Goal: Task Accomplishment & Management: Manage account settings

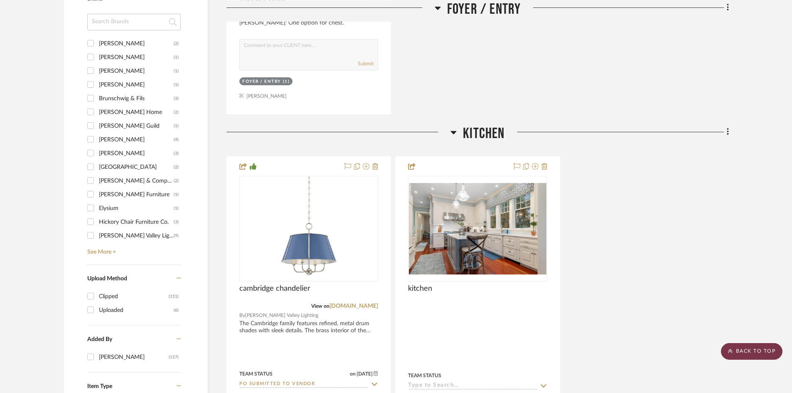
click at [752, 354] on scroll-to-top-button "BACK TO TOP" at bounding box center [751, 351] width 61 height 17
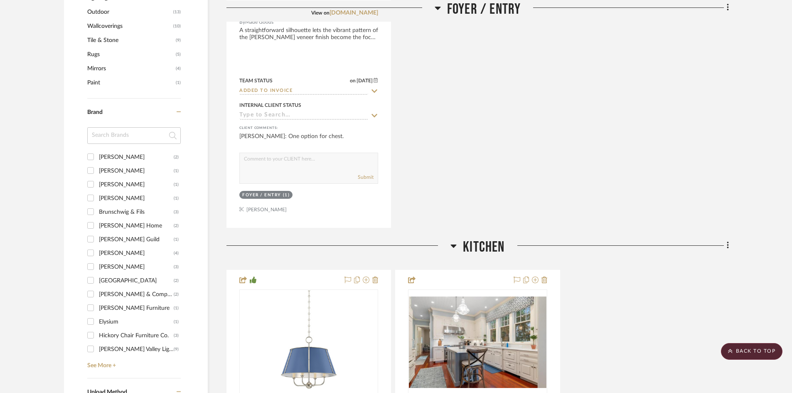
scroll to position [789, 0]
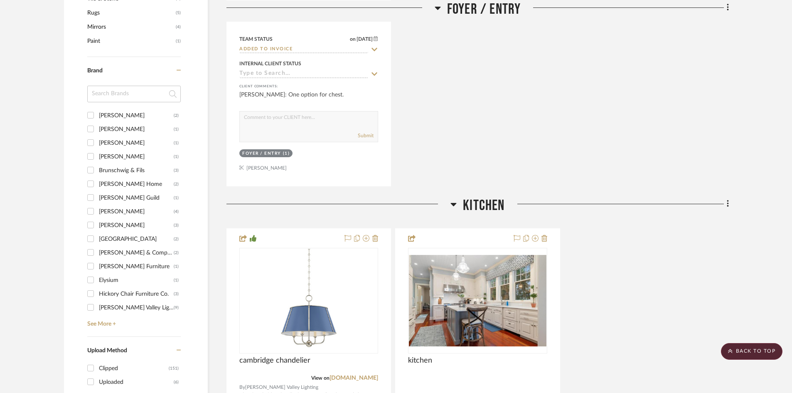
click at [91, 307] on input "[PERSON_NAME] Valley Lighting (9)" at bounding box center [90, 306] width 13 height 13
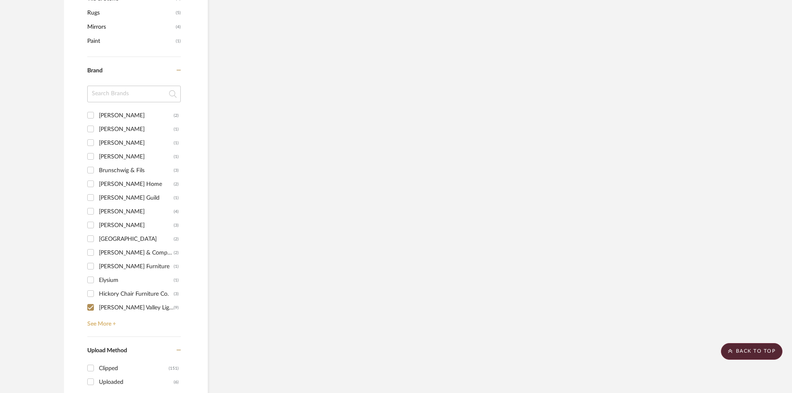
scroll to position [748, 0]
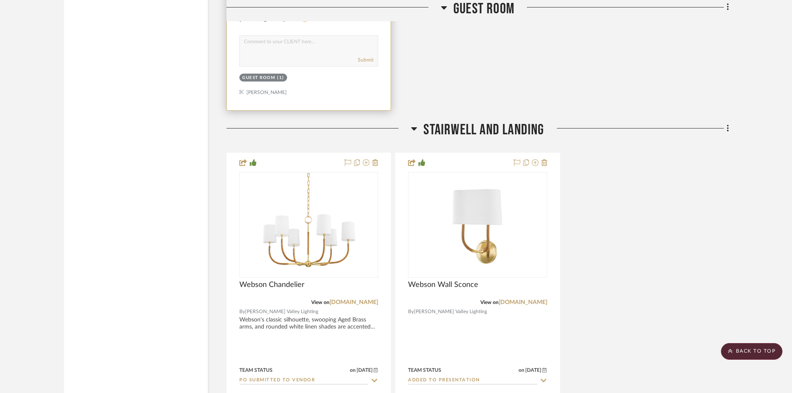
scroll to position [2961, 0]
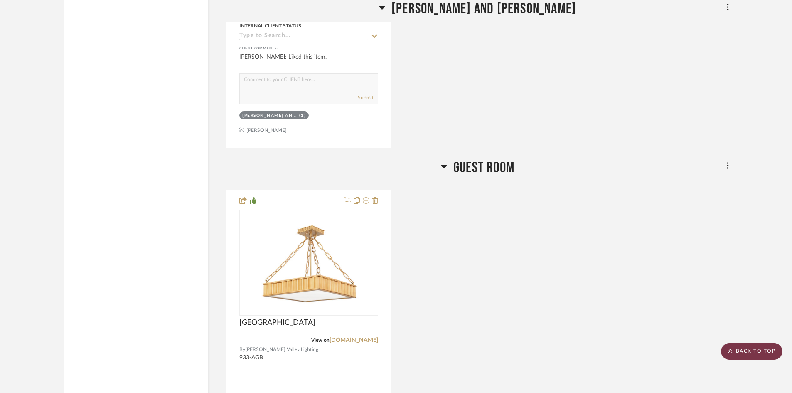
click at [767, 351] on scroll-to-top-button "BACK TO TOP" at bounding box center [751, 351] width 61 height 17
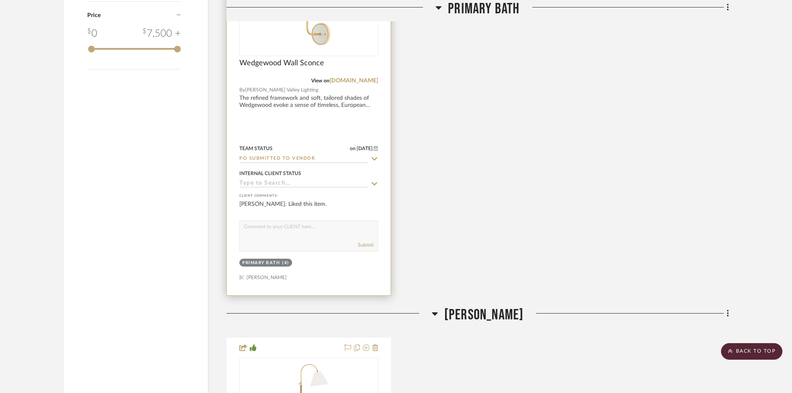
scroll to position [1133, 0]
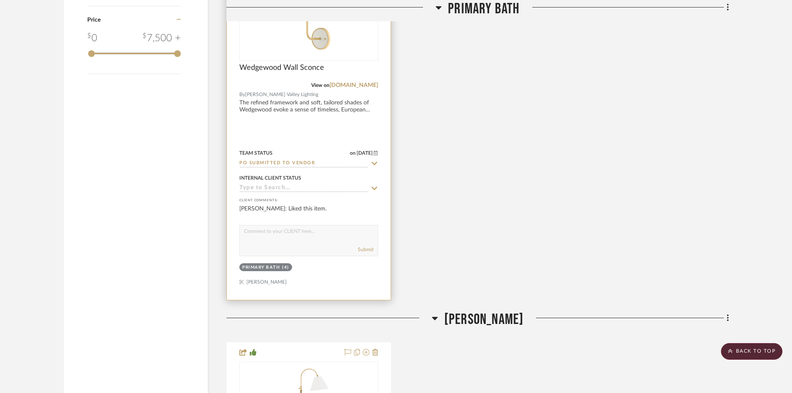
click at [293, 44] on img "0" at bounding box center [309, 8] width 104 height 104
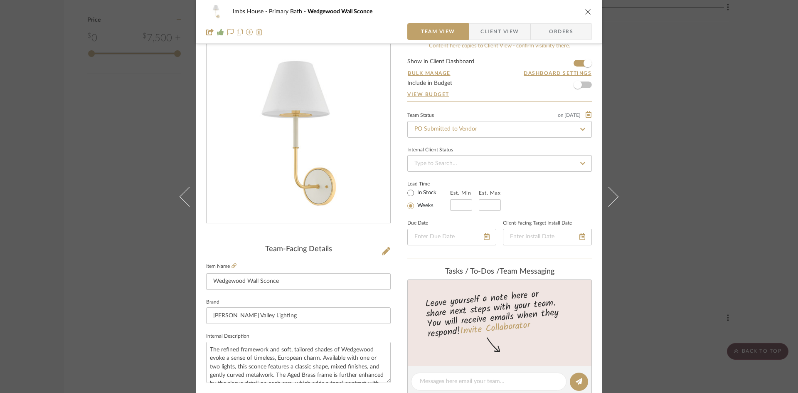
scroll to position [0, 0]
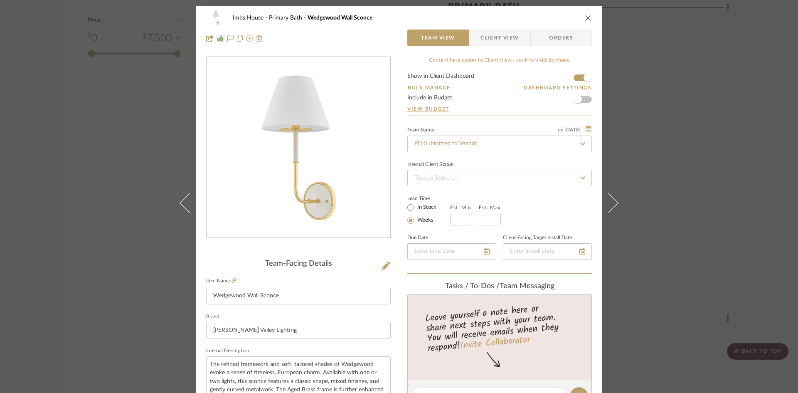
click at [585, 18] on icon "close" at bounding box center [588, 18] width 7 height 7
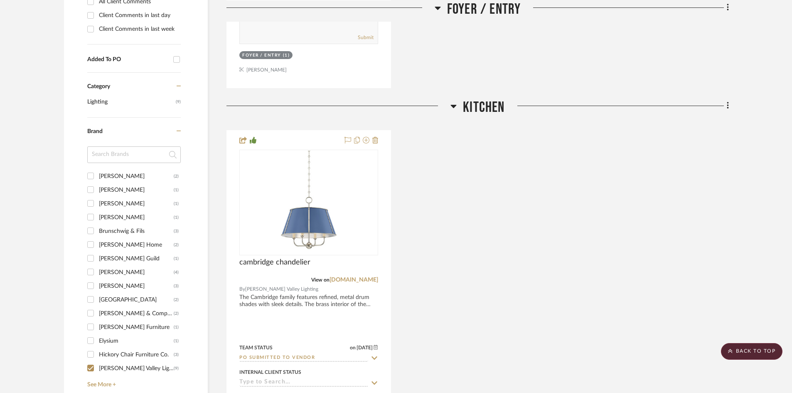
scroll to position [676, 0]
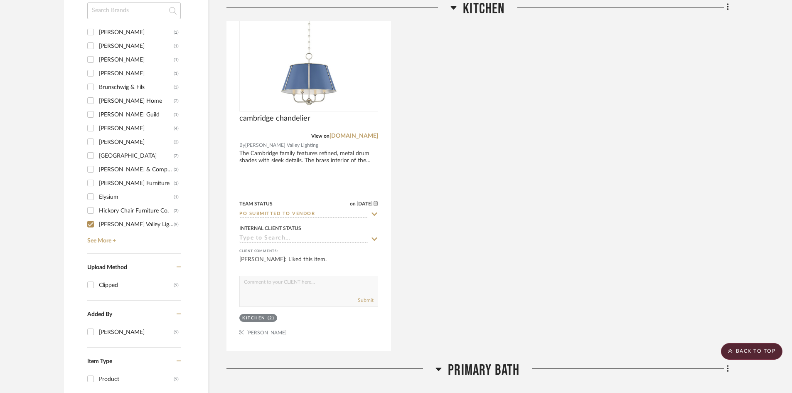
click at [93, 224] on input "[PERSON_NAME] Valley Lighting (9)" at bounding box center [90, 223] width 13 height 13
checkbox input "false"
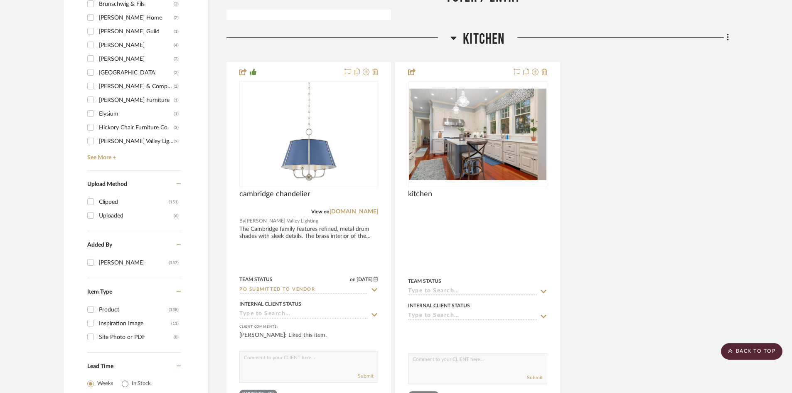
scroll to position [748, 0]
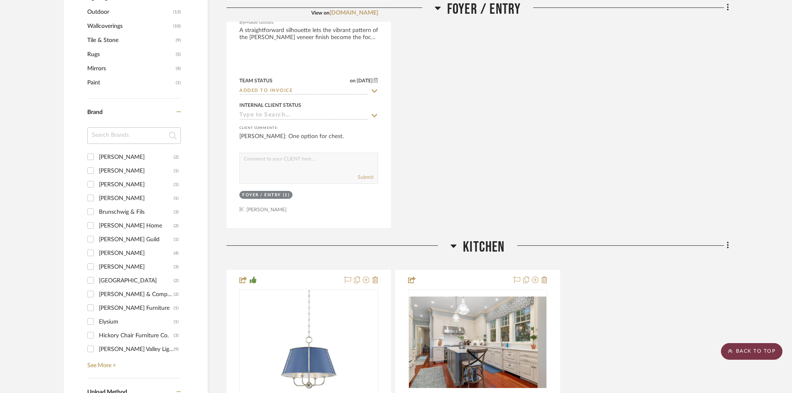
click at [767, 355] on scroll-to-top-button "BACK TO TOP" at bounding box center [751, 351] width 61 height 17
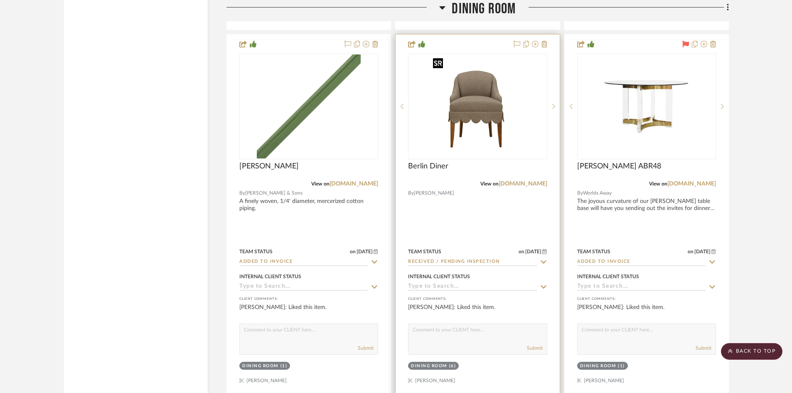
scroll to position [1745, 0]
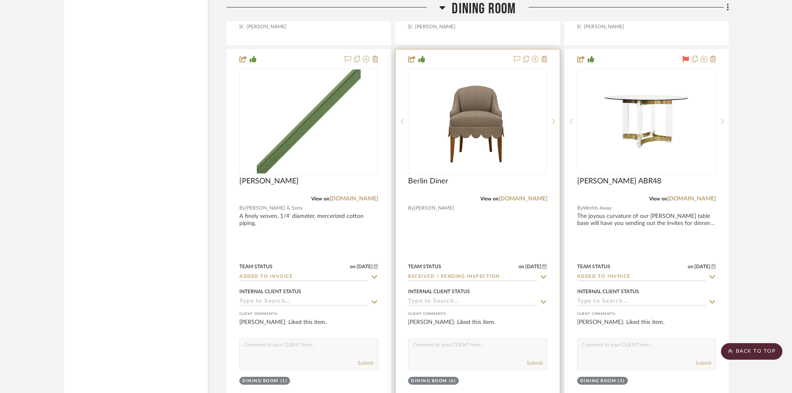
click at [519, 278] on input "Received / Pending Inspection" at bounding box center [472, 277] width 129 height 8
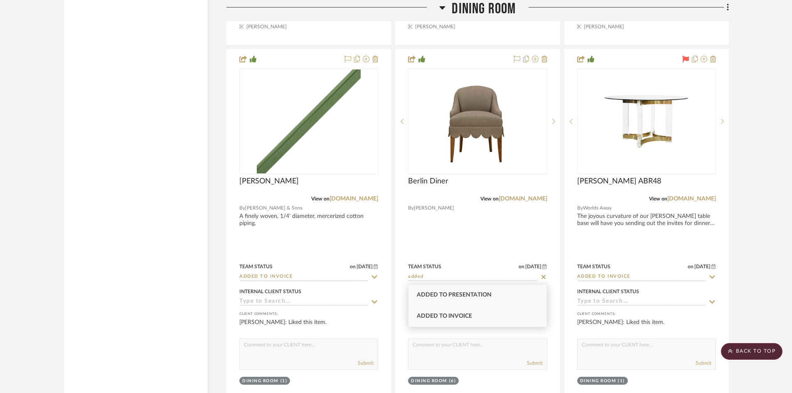
type input "added"
click at [509, 316] on div "Added to Invoice" at bounding box center [477, 315] width 138 height 21
type input "[DATE]"
type input "Added to Invoice"
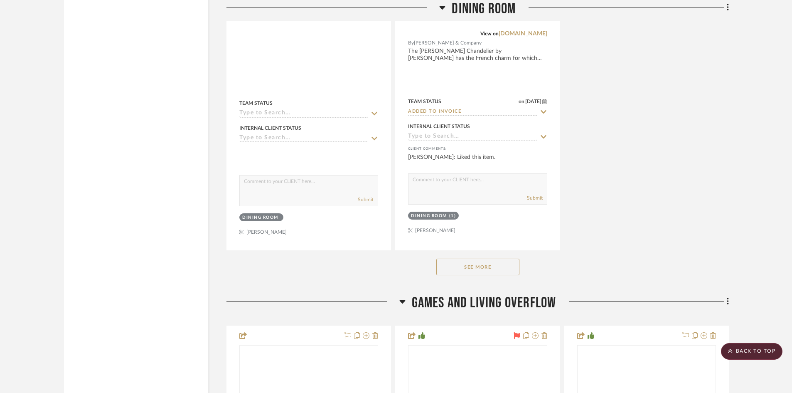
scroll to position [2285, 0]
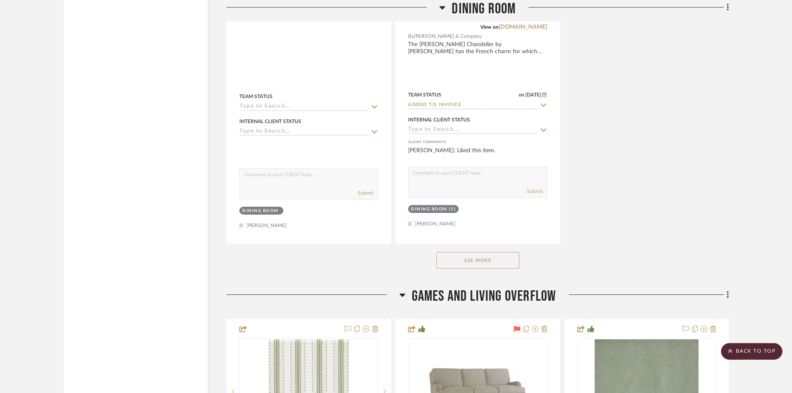
click at [484, 261] on button "See More" at bounding box center [477, 260] width 83 height 17
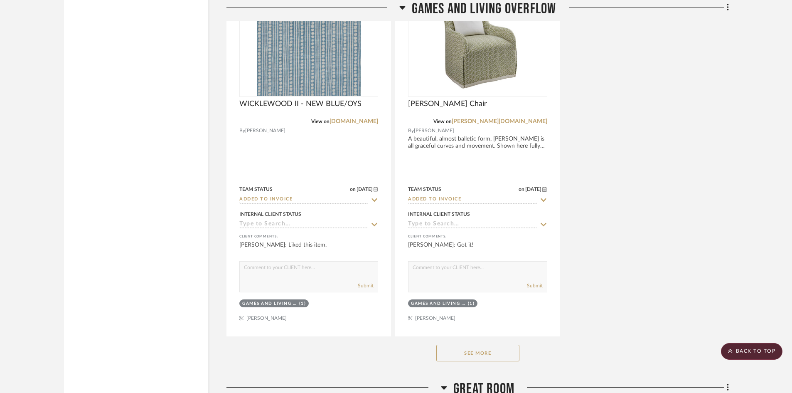
scroll to position [3781, 0]
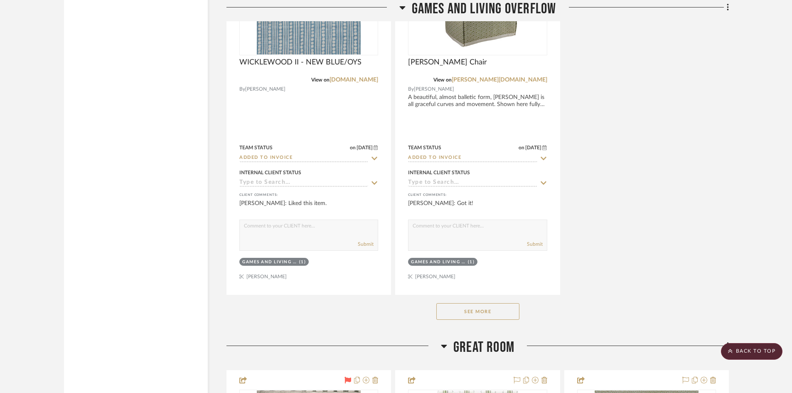
click at [490, 307] on button "See More" at bounding box center [477, 311] width 83 height 17
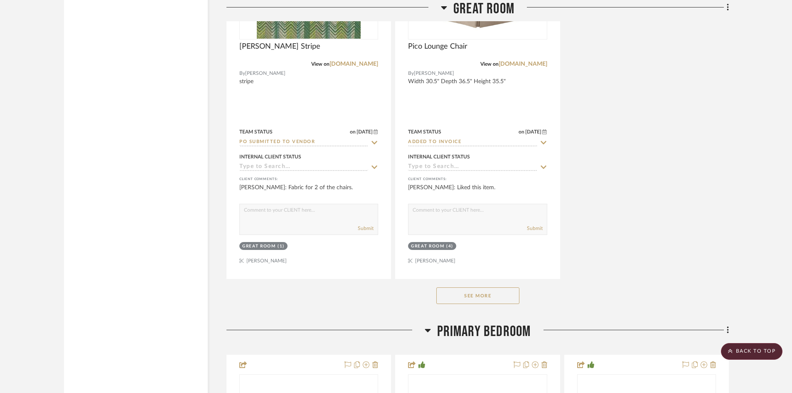
scroll to position [5360, 0]
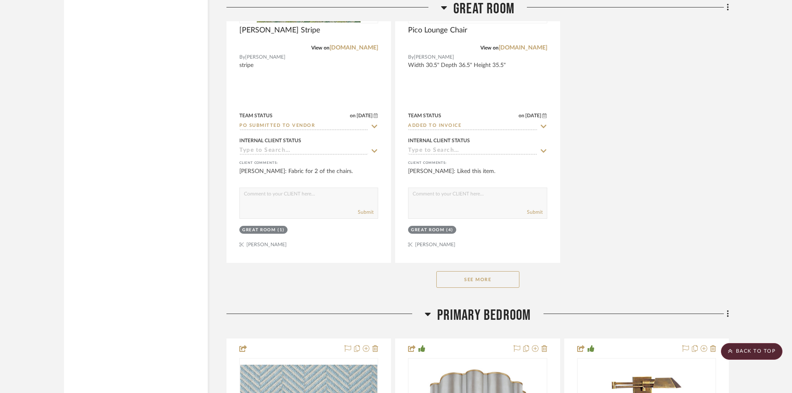
click at [482, 275] on button "See More" at bounding box center [477, 279] width 83 height 17
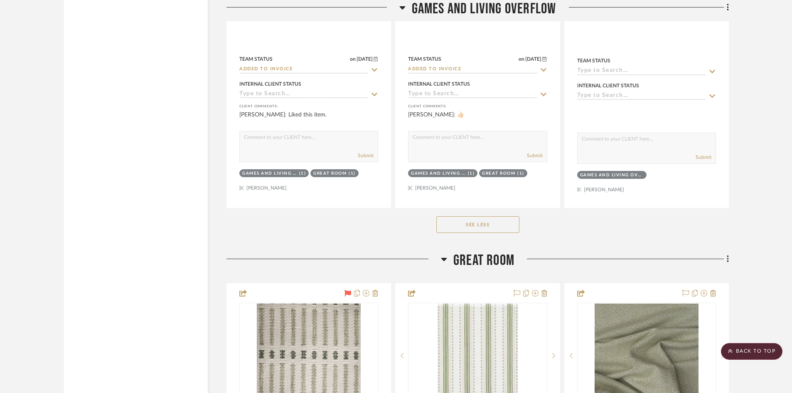
scroll to position [3947, 0]
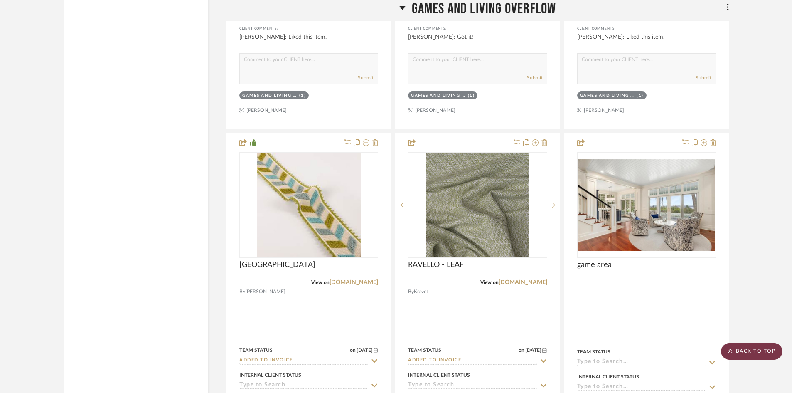
click at [765, 347] on scroll-to-top-button "BACK TO TOP" at bounding box center [751, 351] width 61 height 17
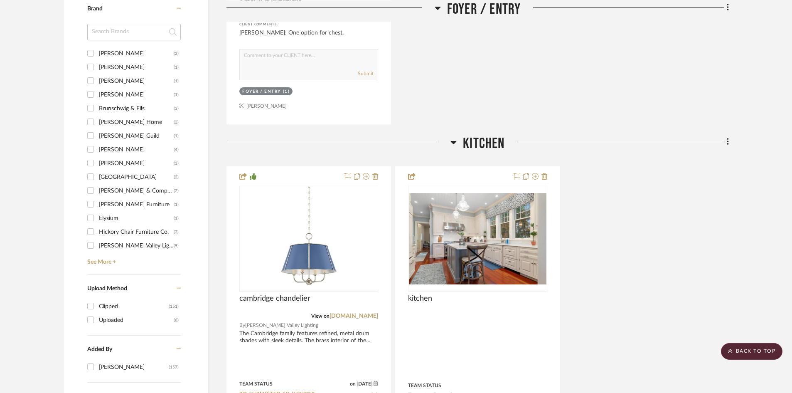
scroll to position [914, 0]
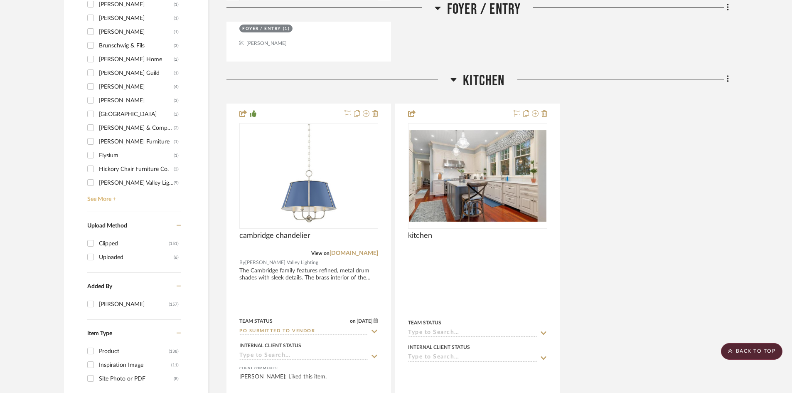
click at [107, 197] on link "See More +" at bounding box center [133, 195] width 96 height 13
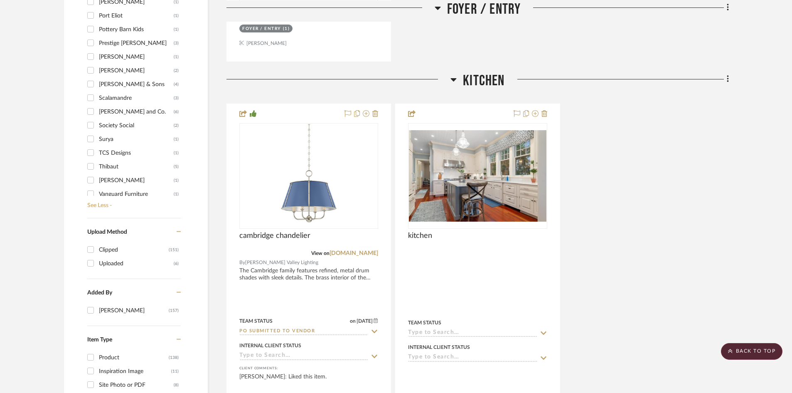
scroll to position [611, 0]
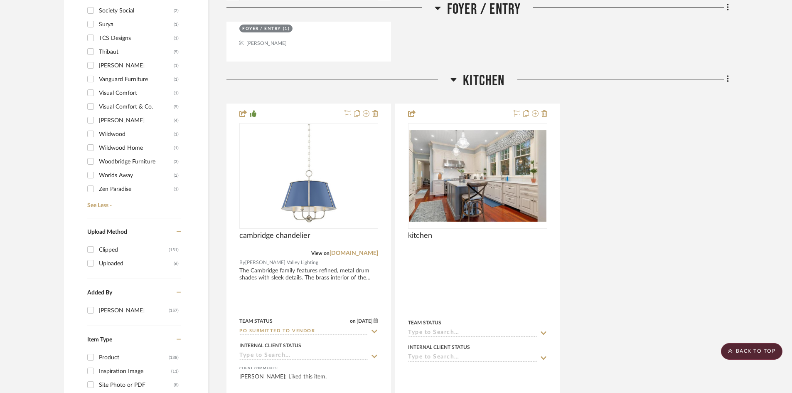
click at [90, 107] on input "Visual Comfort & Co. (5)" at bounding box center [90, 106] width 13 height 13
checkbox input "true"
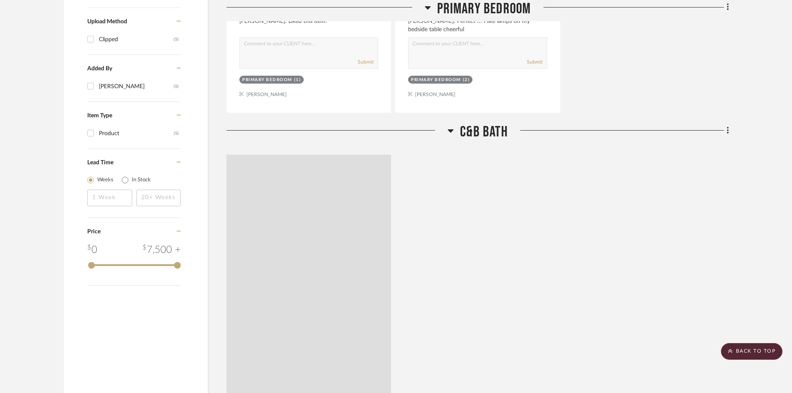
scroll to position [704, 0]
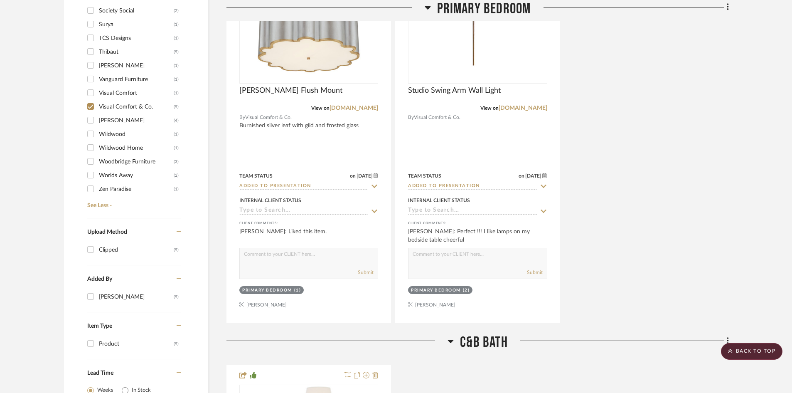
click at [90, 93] on input "Visual Comfort (1)" at bounding box center [90, 92] width 13 height 13
checkbox input "true"
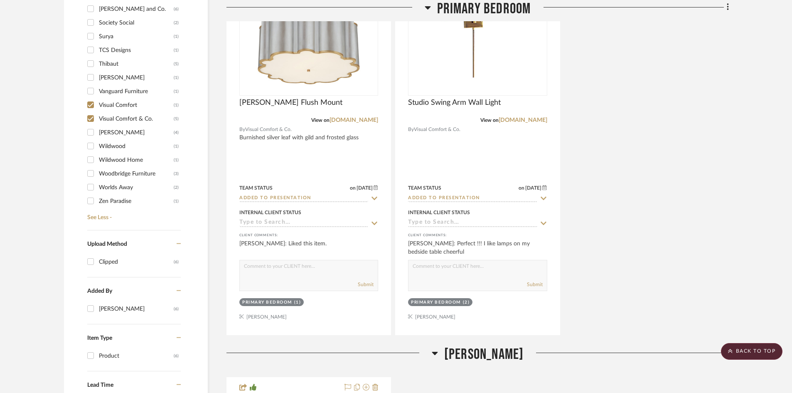
scroll to position [706, 0]
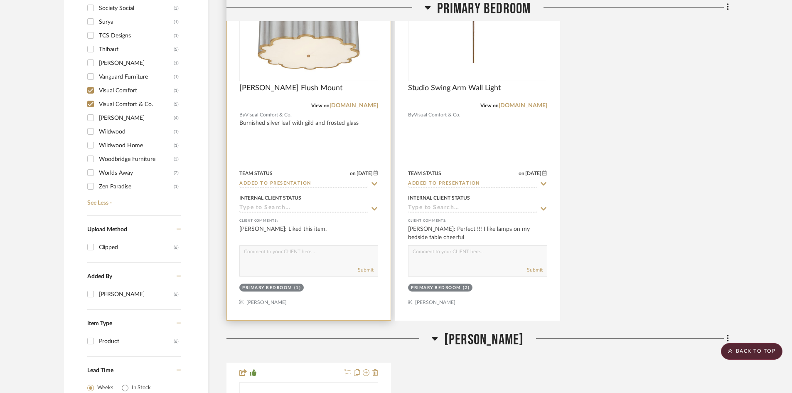
click at [308, 61] on img "0" at bounding box center [309, 28] width 104 height 104
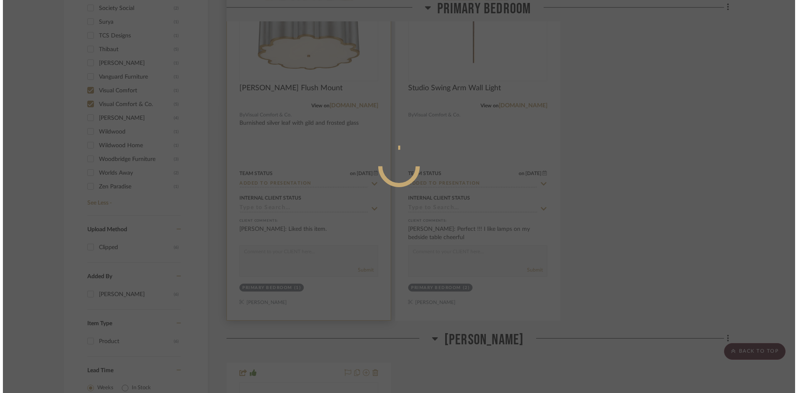
scroll to position [0, 0]
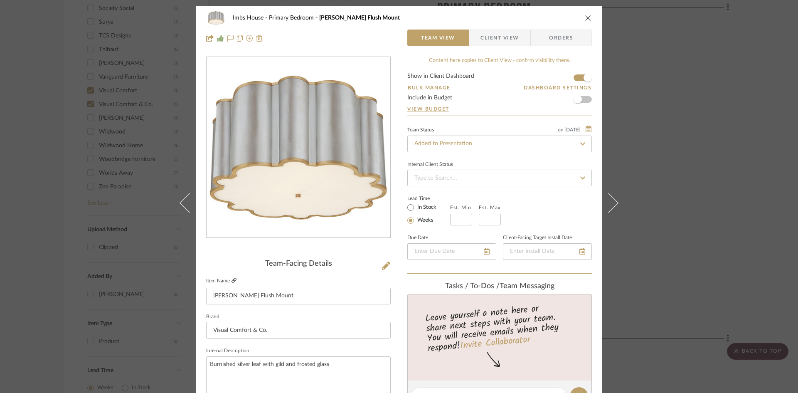
click at [231, 279] on icon at bounding box center [233, 280] width 5 height 5
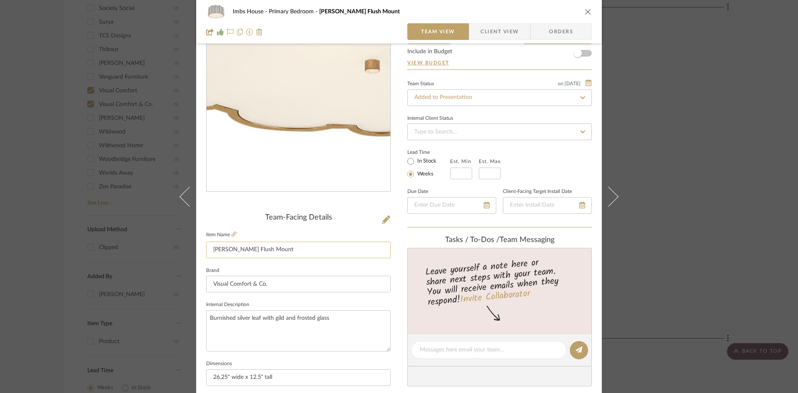
scroll to position [83, 0]
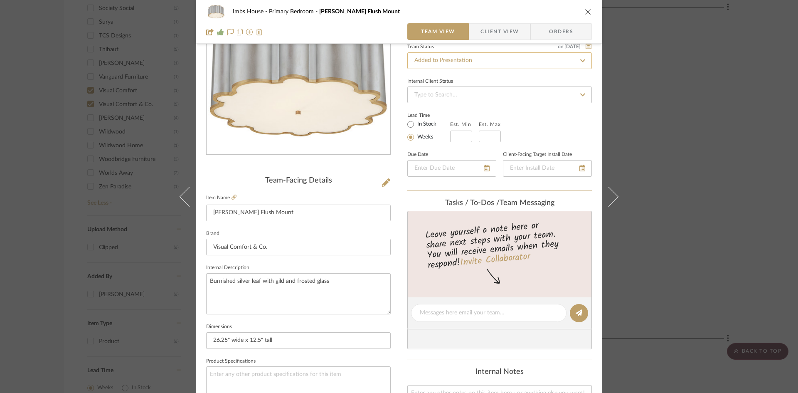
click at [504, 62] on input "Added to Presentation" at bounding box center [499, 60] width 184 height 17
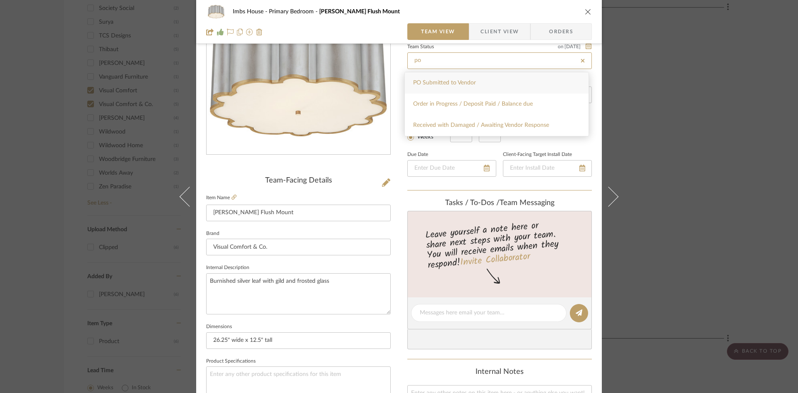
type input "po"
click at [490, 82] on div "PO Submitted to Vendor" at bounding box center [497, 82] width 184 height 21
type input "[DATE]"
type input "PO Submitted to Vendor"
type input "[DATE]"
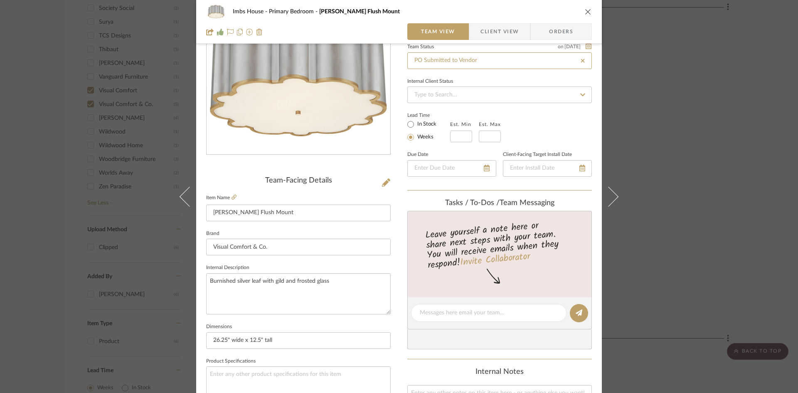
type input "PO Submitted to Vendor"
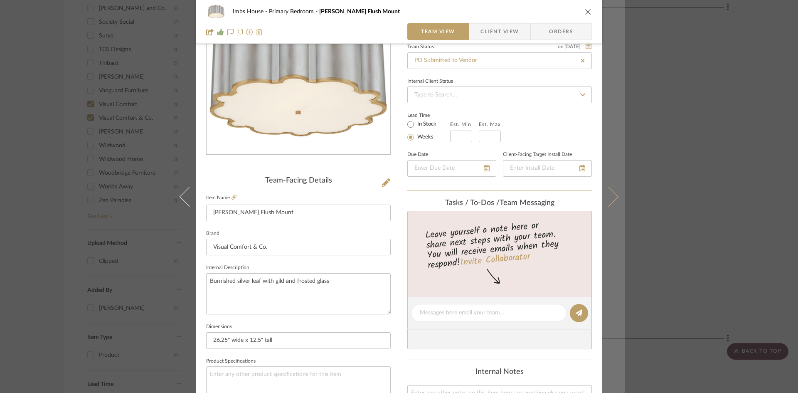
click at [610, 193] on icon at bounding box center [608, 196] width 20 height 20
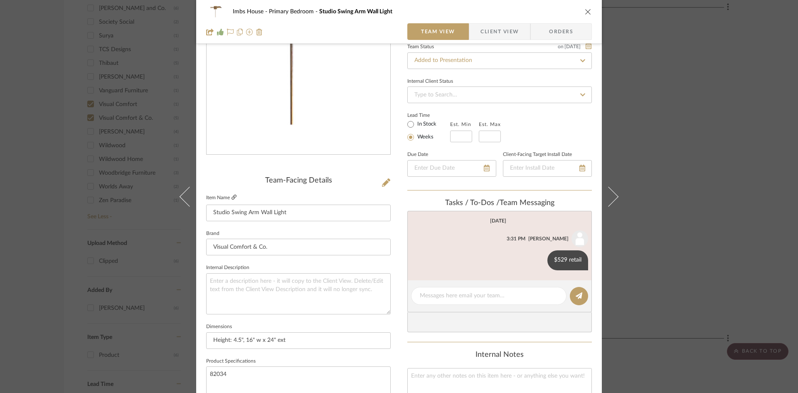
click at [231, 197] on icon at bounding box center [233, 196] width 5 height 5
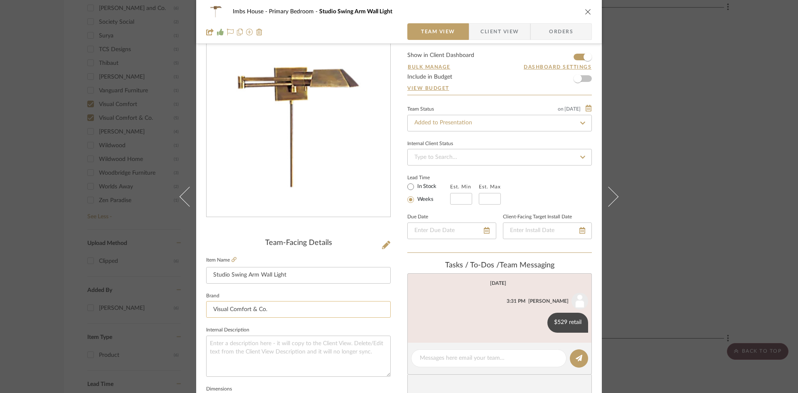
scroll to position [0, 0]
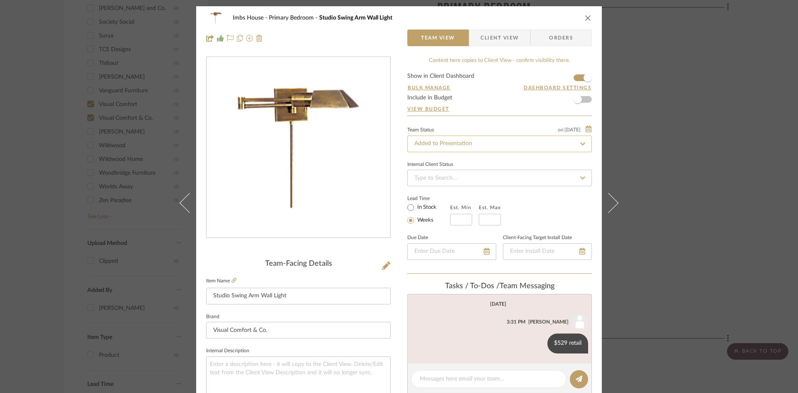
click at [476, 140] on input "Added to Presentation" at bounding box center [499, 143] width 184 height 17
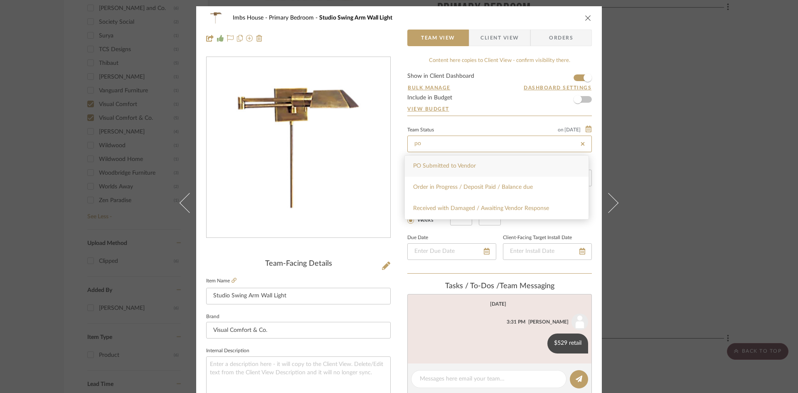
type input "po"
click at [469, 164] on span "PO Submitted to Vendor" at bounding box center [444, 166] width 63 height 6
type input "[DATE]"
type input "PO Submitted to Vendor"
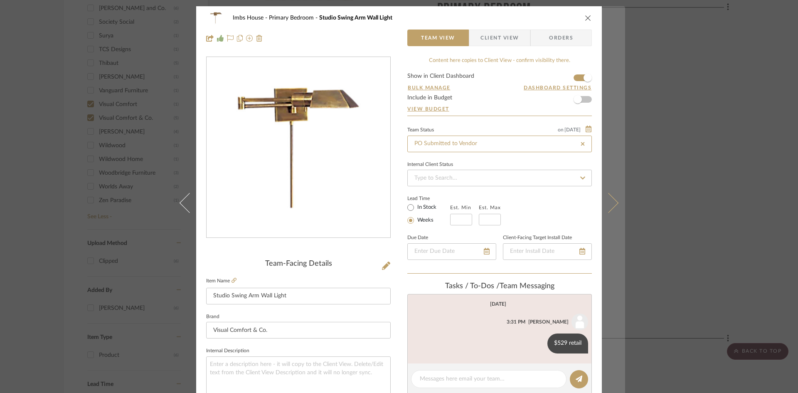
type input "[DATE]"
type input "PO Submitted to Vendor"
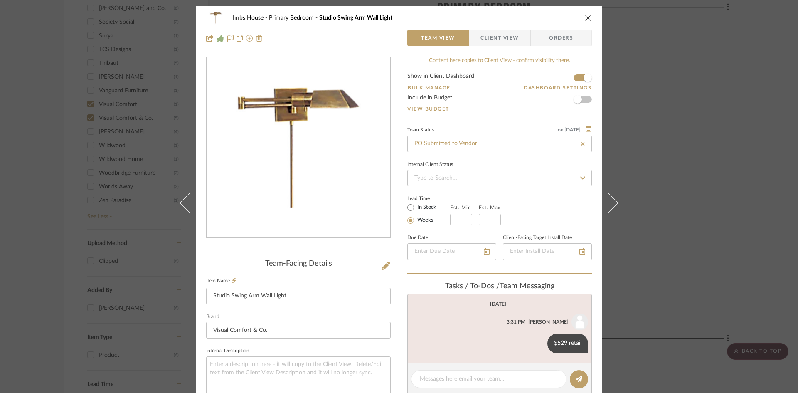
click at [587, 16] on icon "close" at bounding box center [588, 18] width 7 height 7
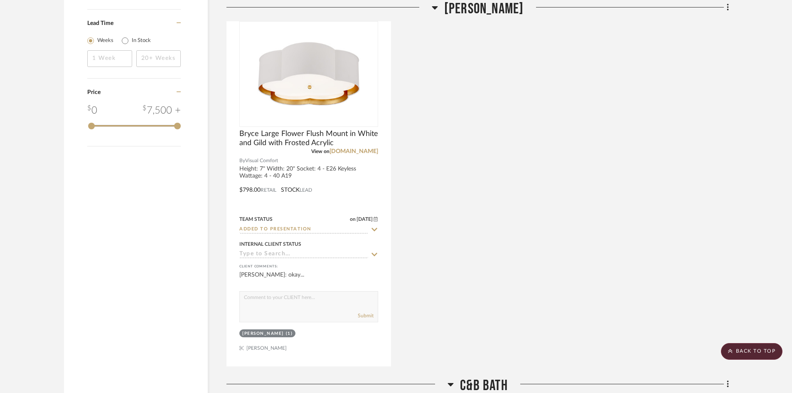
scroll to position [1080, 0]
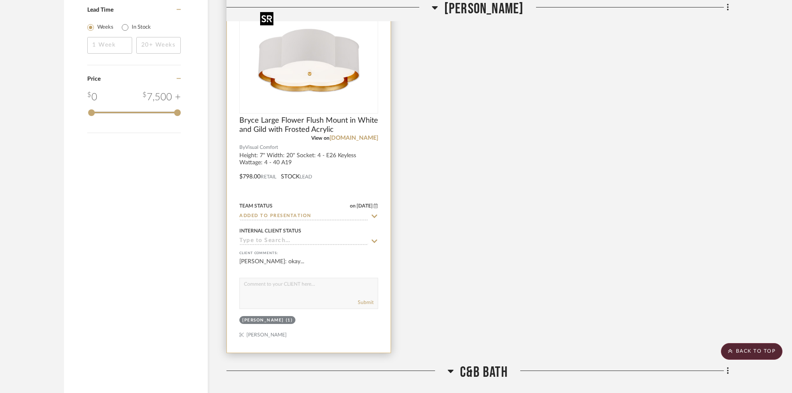
click at [302, 86] on div at bounding box center [308, 61] width 139 height 106
click at [305, 54] on img "0" at bounding box center [309, 61] width 104 height 104
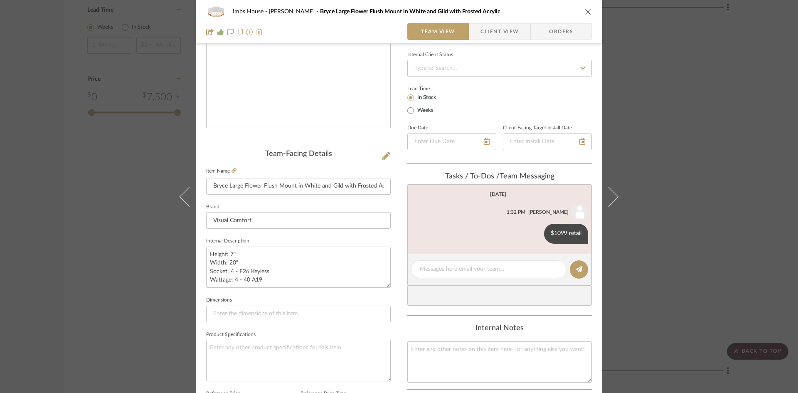
scroll to position [125, 0]
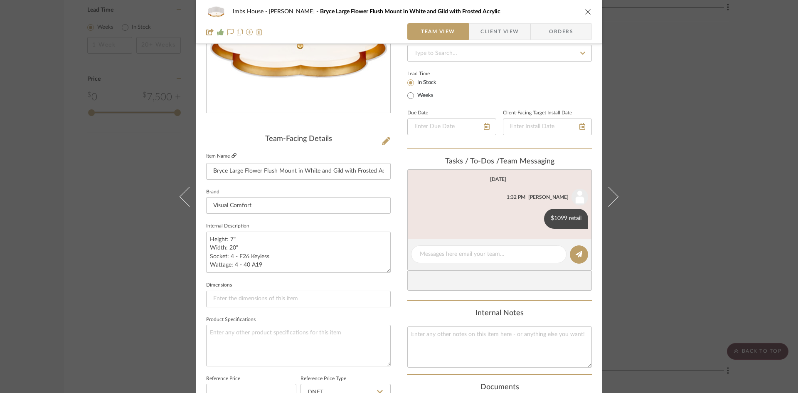
click at [231, 155] on icon at bounding box center [233, 155] width 5 height 5
